Goal: Use online tool/utility: Utilize a website feature to perform a specific function

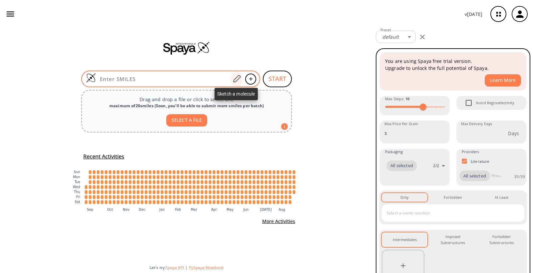
click at [237, 79] on icon at bounding box center [236, 79] width 9 height 9
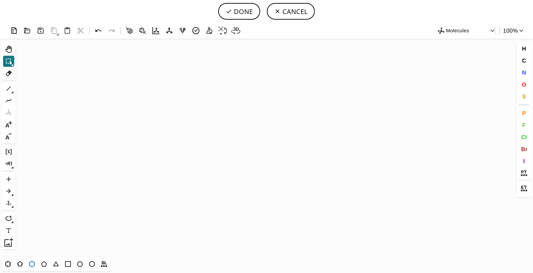
click at [34, 262] on icon at bounding box center [32, 264] width 6 height 6
click at [283, 132] on icon "Created with [PERSON_NAME] 2.3.0" at bounding box center [266, 148] width 497 height 218
click at [8, 87] on icon at bounding box center [8, 88] width 9 height 9
drag, startPoint x: 523, startPoint y: 84, endPoint x: 519, endPoint y: 86, distance: 4.3
click at [523, 85] on span "O" at bounding box center [523, 84] width 4 height 6
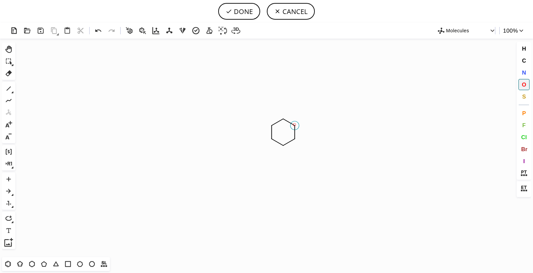
click at [294, 124] on tspan "O" at bounding box center [294, 124] width 3 height 5
click at [9, 88] on icon at bounding box center [8, 88] width 9 height 9
click at [12, 92] on icon at bounding box center [12, 92] width 2 height 2
click at [153, 89] on icon at bounding box center [153, 88] width 7 height 7
drag, startPoint x: 295, startPoint y: 138, endPoint x: 300, endPoint y: 142, distance: 6.9
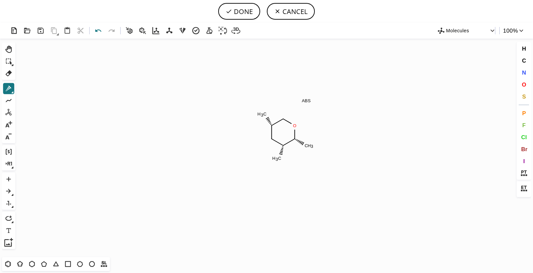
click at [98, 29] on icon at bounding box center [99, 31] width 10 height 10
click at [12, 92] on icon at bounding box center [13, 93] width 2 height 2
click at [138, 90] on icon at bounding box center [141, 88] width 7 height 7
drag, startPoint x: 525, startPoint y: 83, endPoint x: 513, endPoint y: 85, distance: 12.1
click at [525, 83] on span "O" at bounding box center [523, 84] width 4 height 6
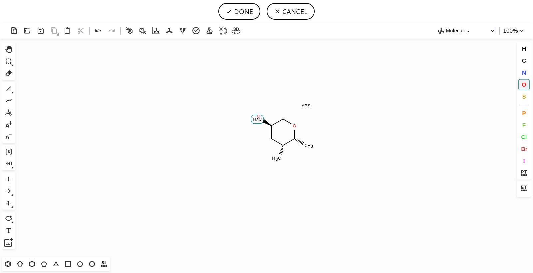
click at [258, 116] on tspan "O" at bounding box center [258, 116] width 3 height 5
click at [278, 159] on tspan "O" at bounding box center [278, 159] width 3 height 5
click at [98, 32] on icon at bounding box center [99, 31] width 10 height 10
click at [523, 73] on span "N" at bounding box center [523, 72] width 4 height 6
drag, startPoint x: 278, startPoint y: 160, endPoint x: 283, endPoint y: 161, distance: 5.4
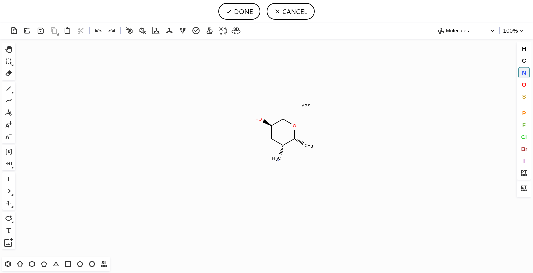
click at [278, 160] on tspan "N" at bounding box center [277, 159] width 3 height 5
click at [7, 263] on icon at bounding box center [8, 264] width 9 height 9
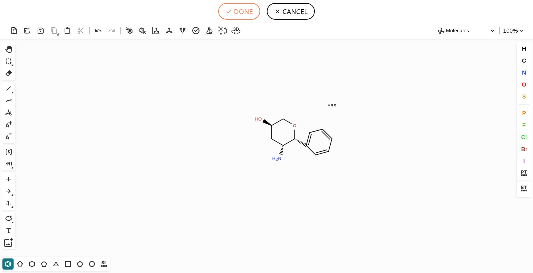
click at [241, 12] on button "DONE" at bounding box center [239, 11] width 42 height 17
type input "[C@@H]1(O)C[C@@H](N)[C@@H](C2C=CC=CC=2)OC1"
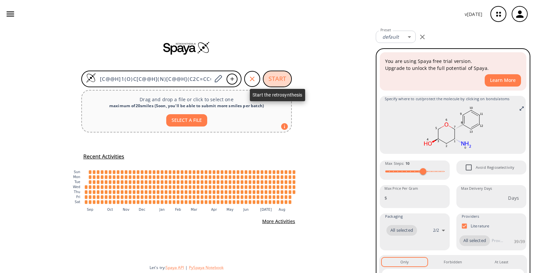
click at [277, 78] on button "START" at bounding box center [277, 79] width 29 height 17
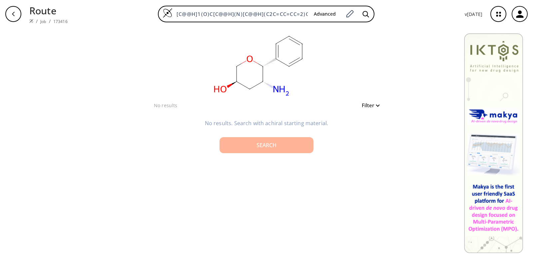
click at [266, 143] on div "Search" at bounding box center [266, 144] width 83 height 5
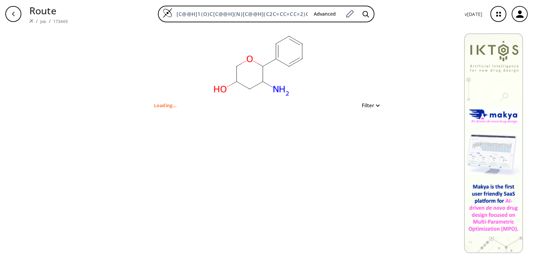
type input "NC1CC(O)COC1c1ccccc1"
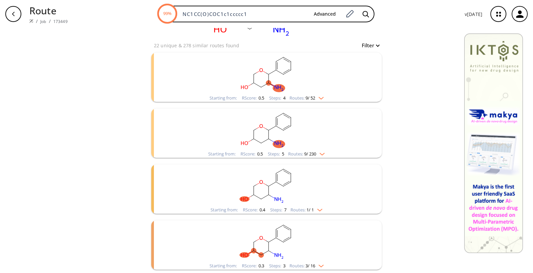
scroll to position [60, 0]
click at [497, 14] on icon "button" at bounding box center [498, 14] width 18 height 18
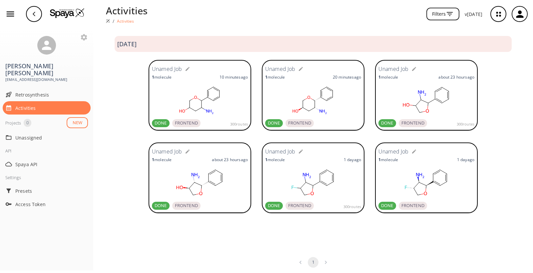
click at [218, 100] on rect at bounding box center [200, 99] width 96 height 33
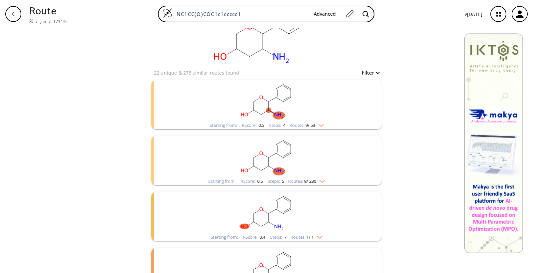
scroll to position [60, 0]
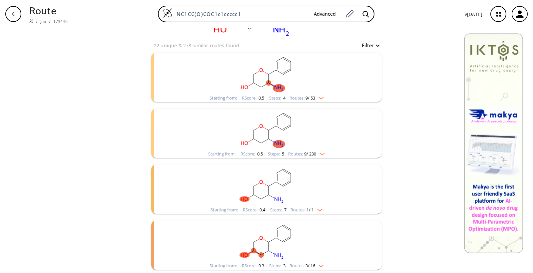
click at [318, 265] on img "clusters" at bounding box center [319, 264] width 9 height 5
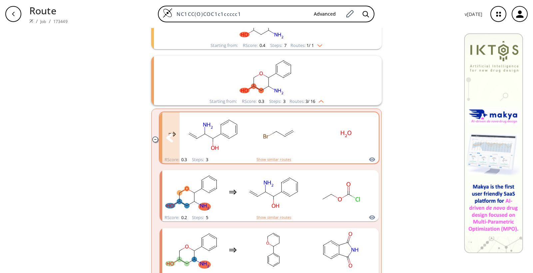
scroll to position [238, 0]
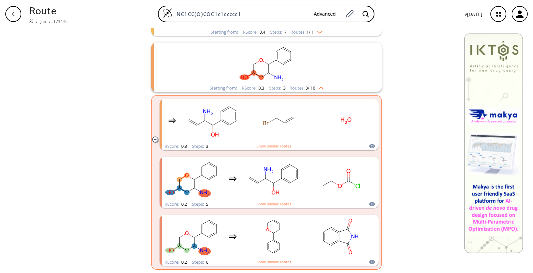
click at [152, 139] on icon "clusters" at bounding box center [155, 139] width 6 height 6
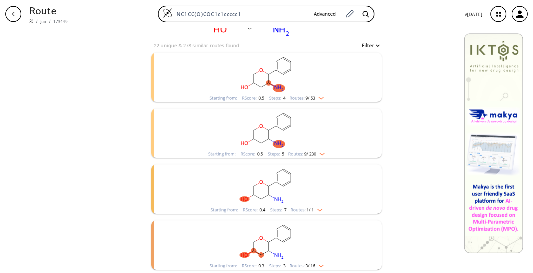
scroll to position [0, 0]
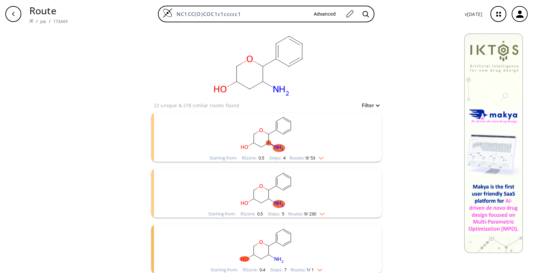
click at [318, 156] on img "clusters" at bounding box center [319, 156] width 9 height 5
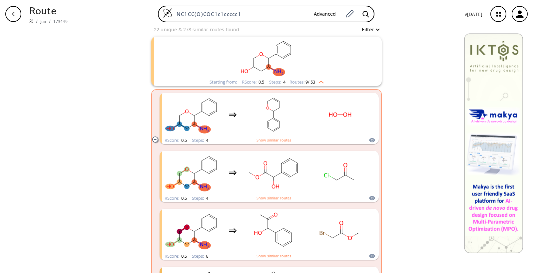
scroll to position [87, 0]
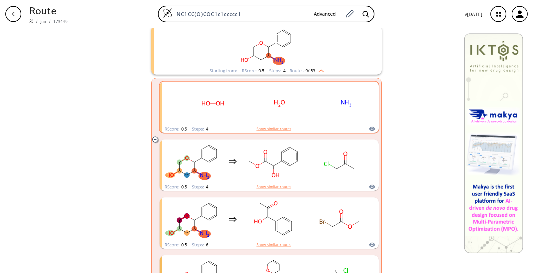
click at [281, 129] on button "Show similar routes" at bounding box center [273, 129] width 35 height 6
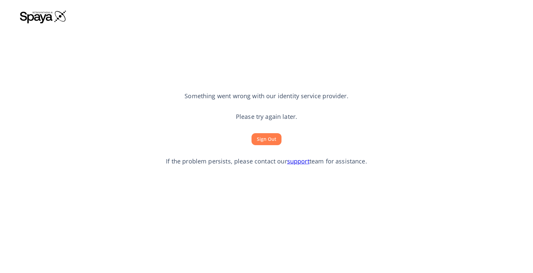
scroll to position [0, 0]
drag, startPoint x: 271, startPoint y: 139, endPoint x: 285, endPoint y: 141, distance: 14.5
click at [271, 139] on button "Sign Out" at bounding box center [266, 139] width 30 height 12
